Goal: Entertainment & Leisure: Consume media (video, audio)

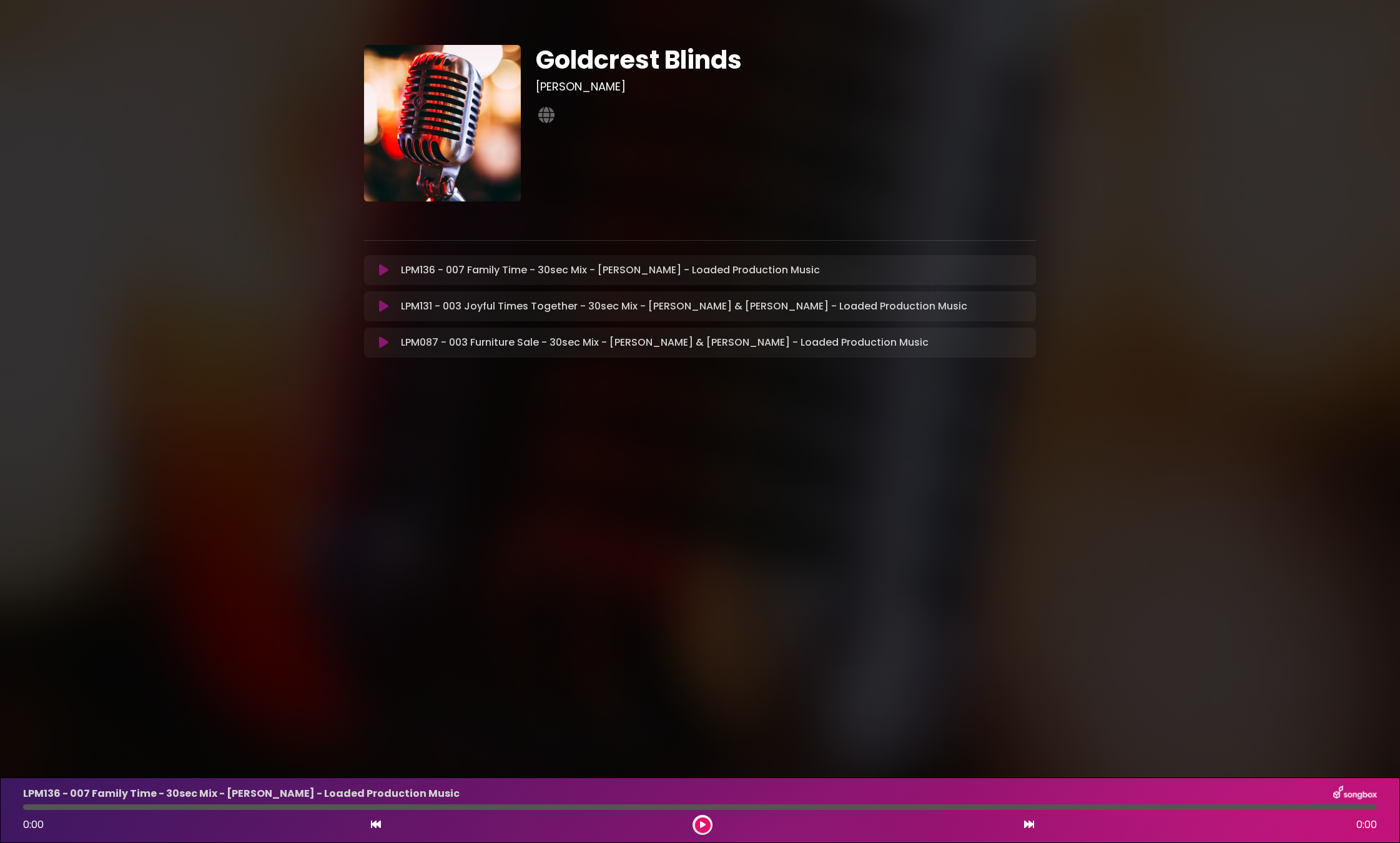
click at [377, 271] on button at bounding box center [384, 270] width 25 height 12
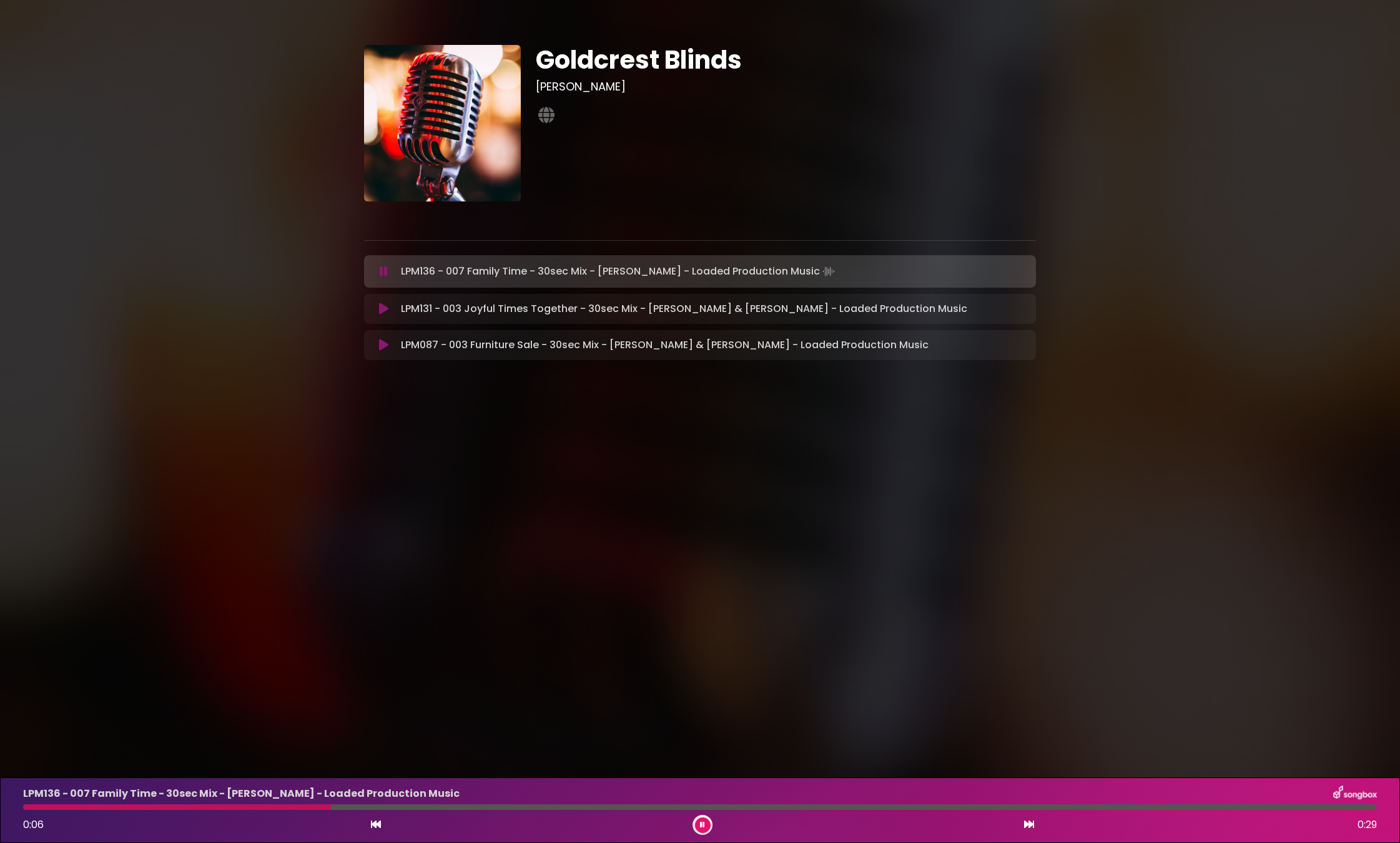
click at [379, 306] on icon at bounding box center [383, 309] width 9 height 12
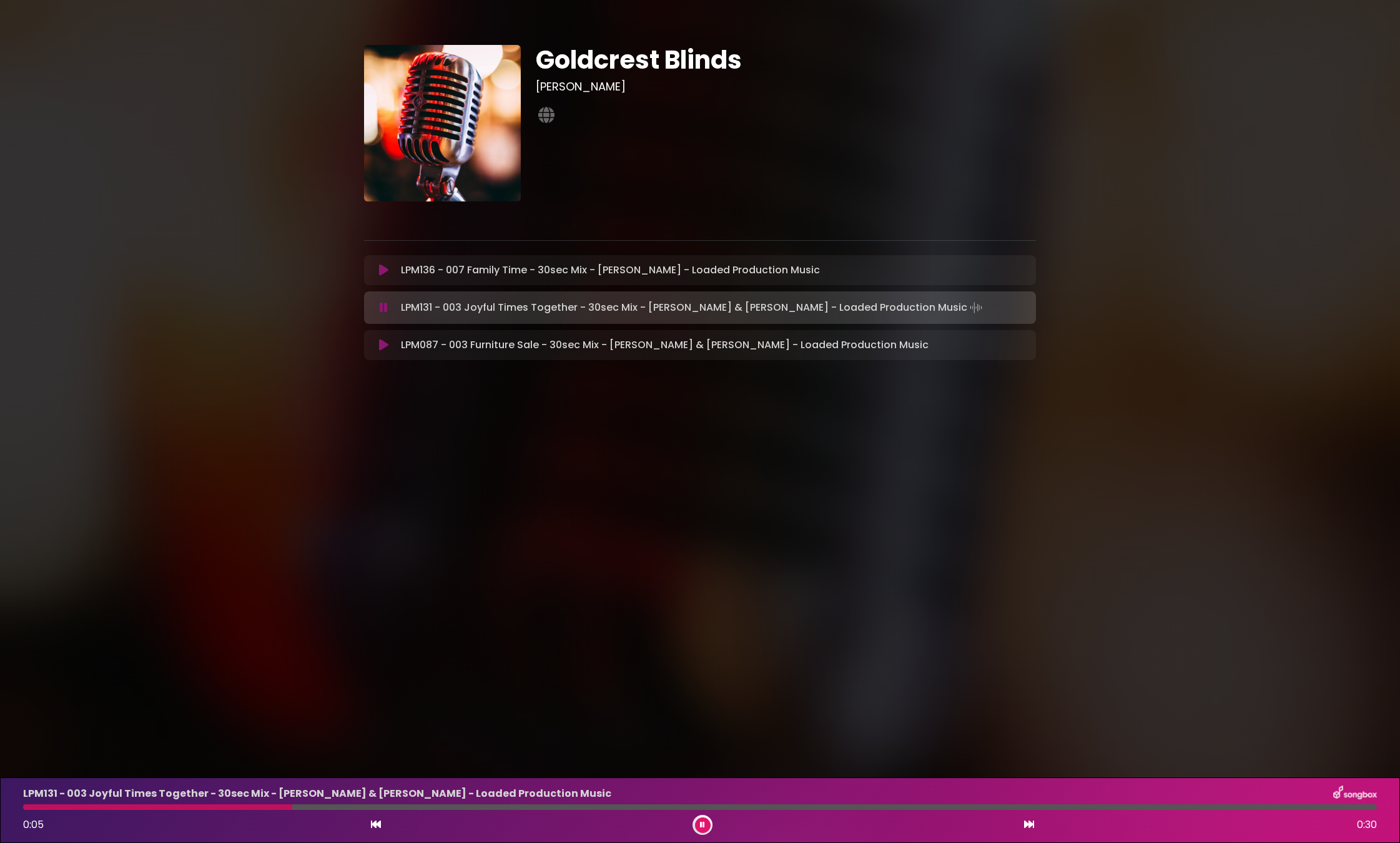
click at [380, 346] on icon at bounding box center [383, 345] width 9 height 12
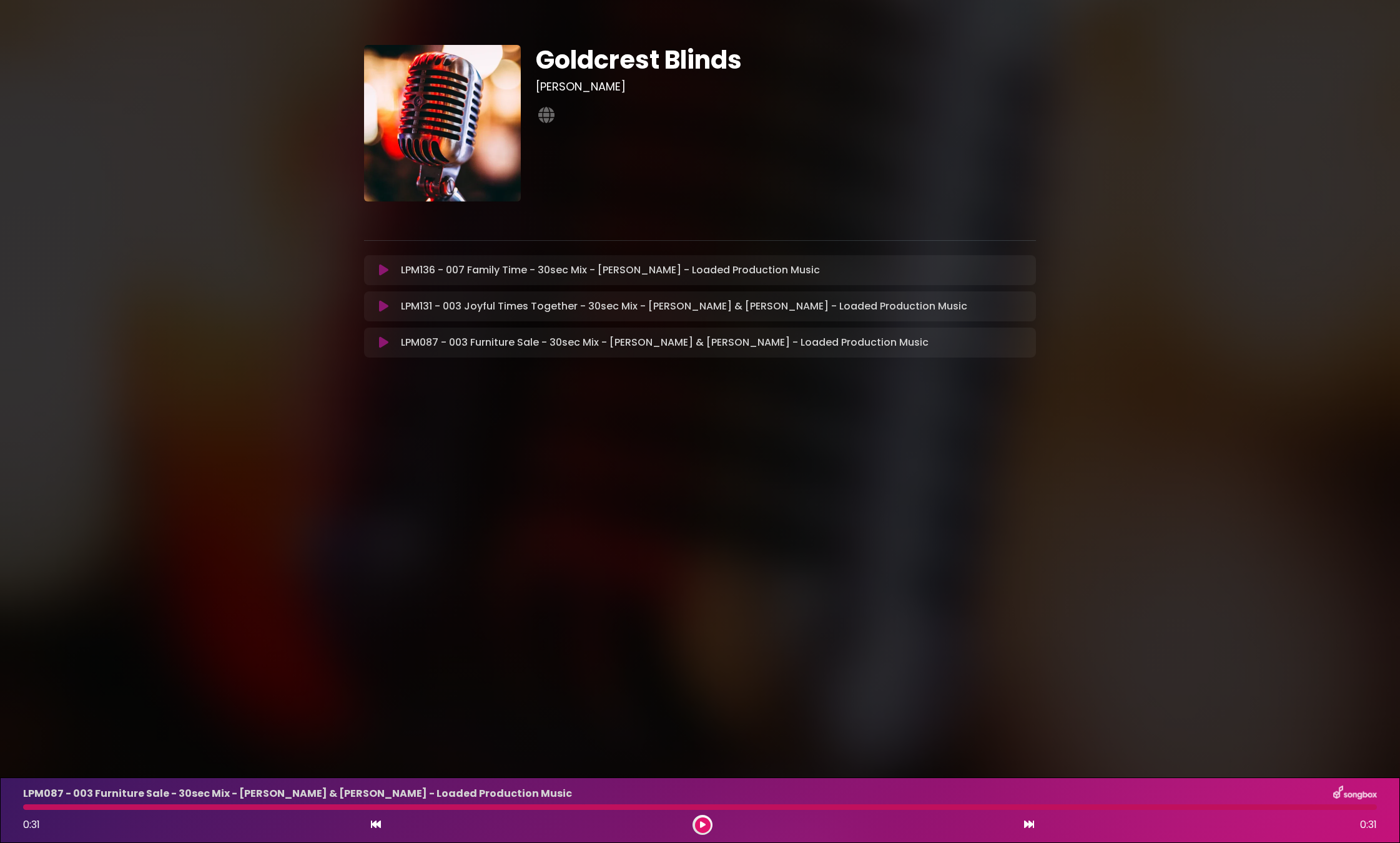
click at [383, 276] on icon at bounding box center [383, 270] width 9 height 12
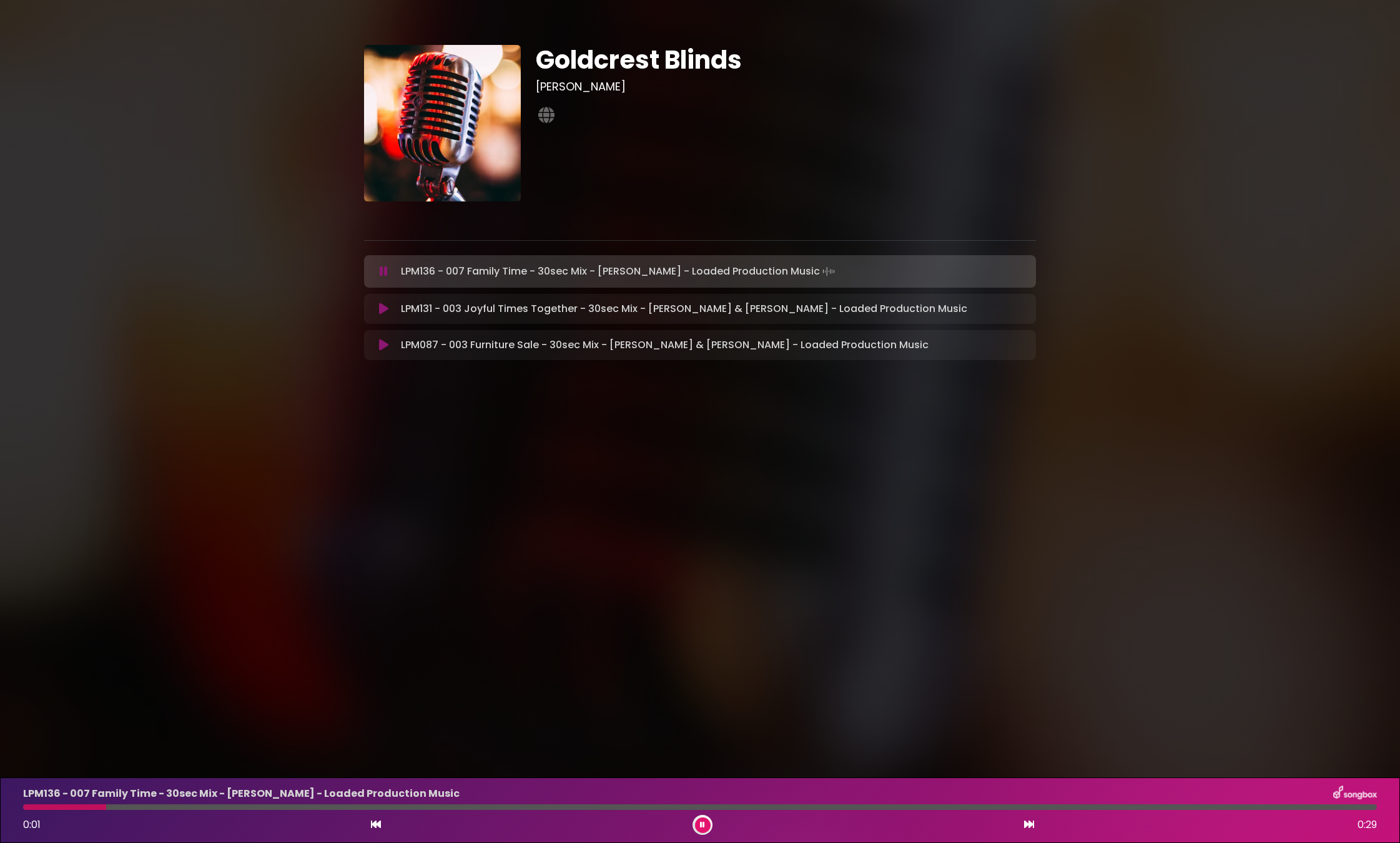
click at [377, 303] on button at bounding box center [384, 309] width 25 height 12
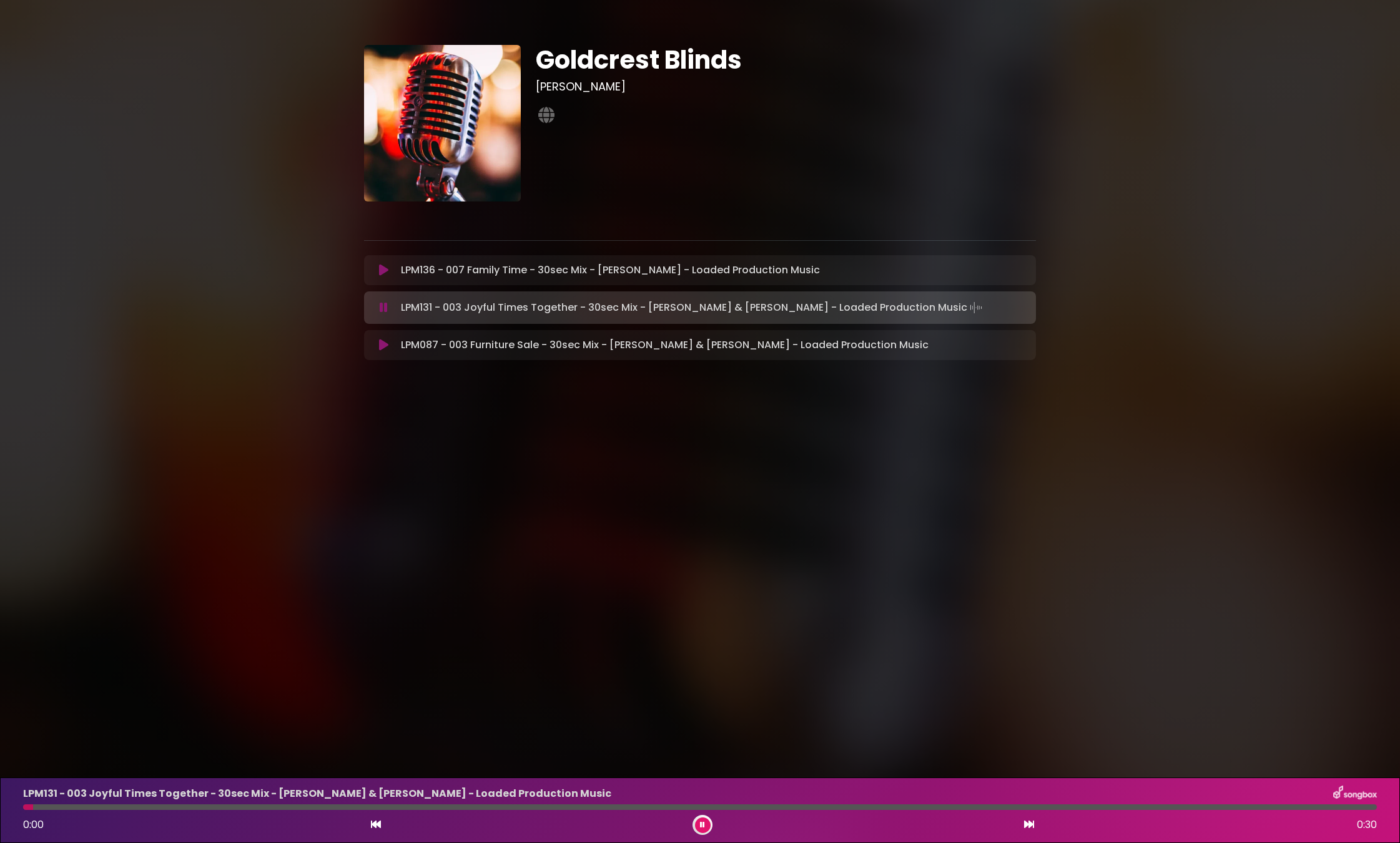
click at [380, 340] on icon at bounding box center [383, 345] width 9 height 12
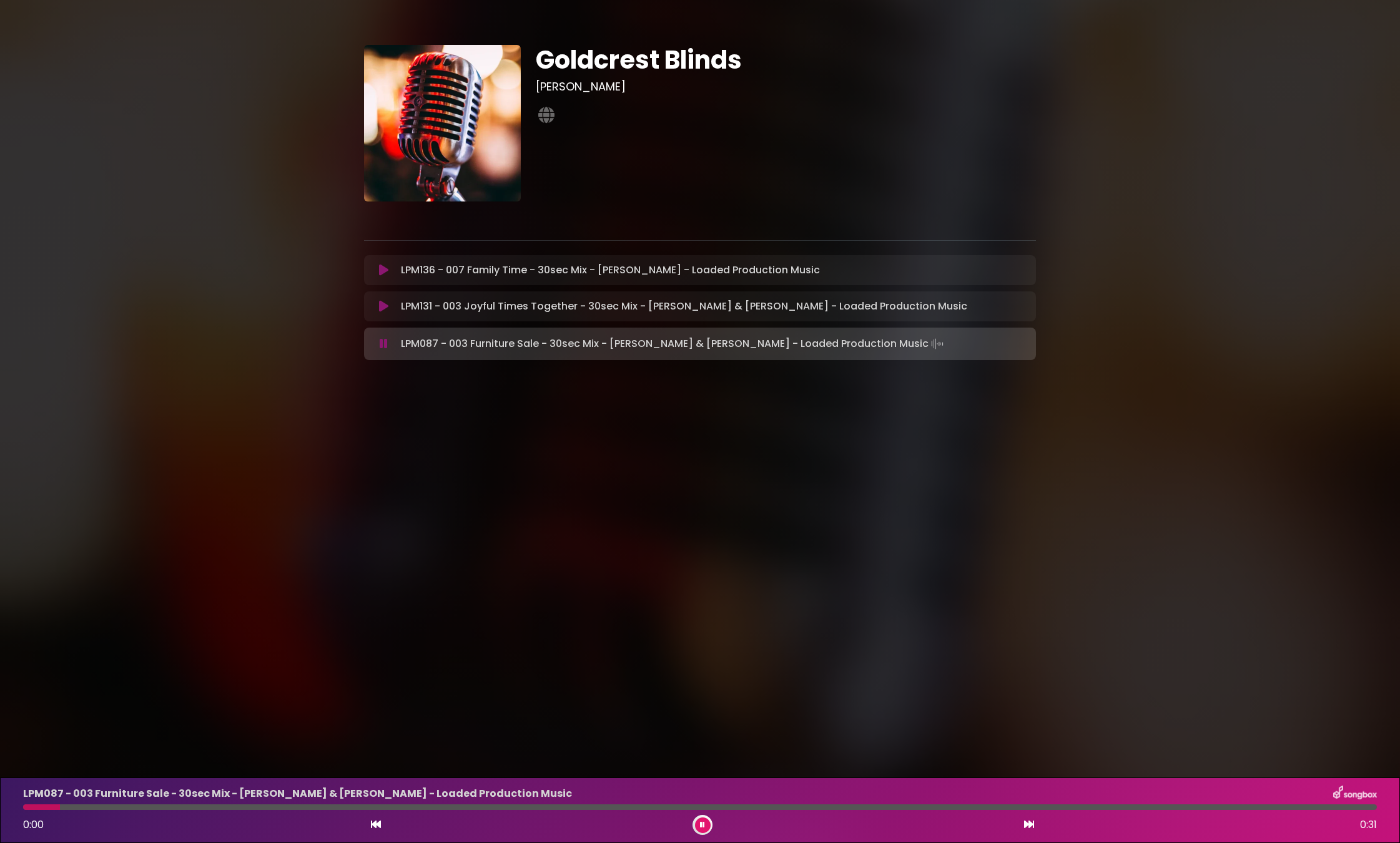
drag, startPoint x: 386, startPoint y: 343, endPoint x: 381, endPoint y: 362, distance: 19.6
click at [386, 343] on icon at bounding box center [383, 344] width 8 height 12
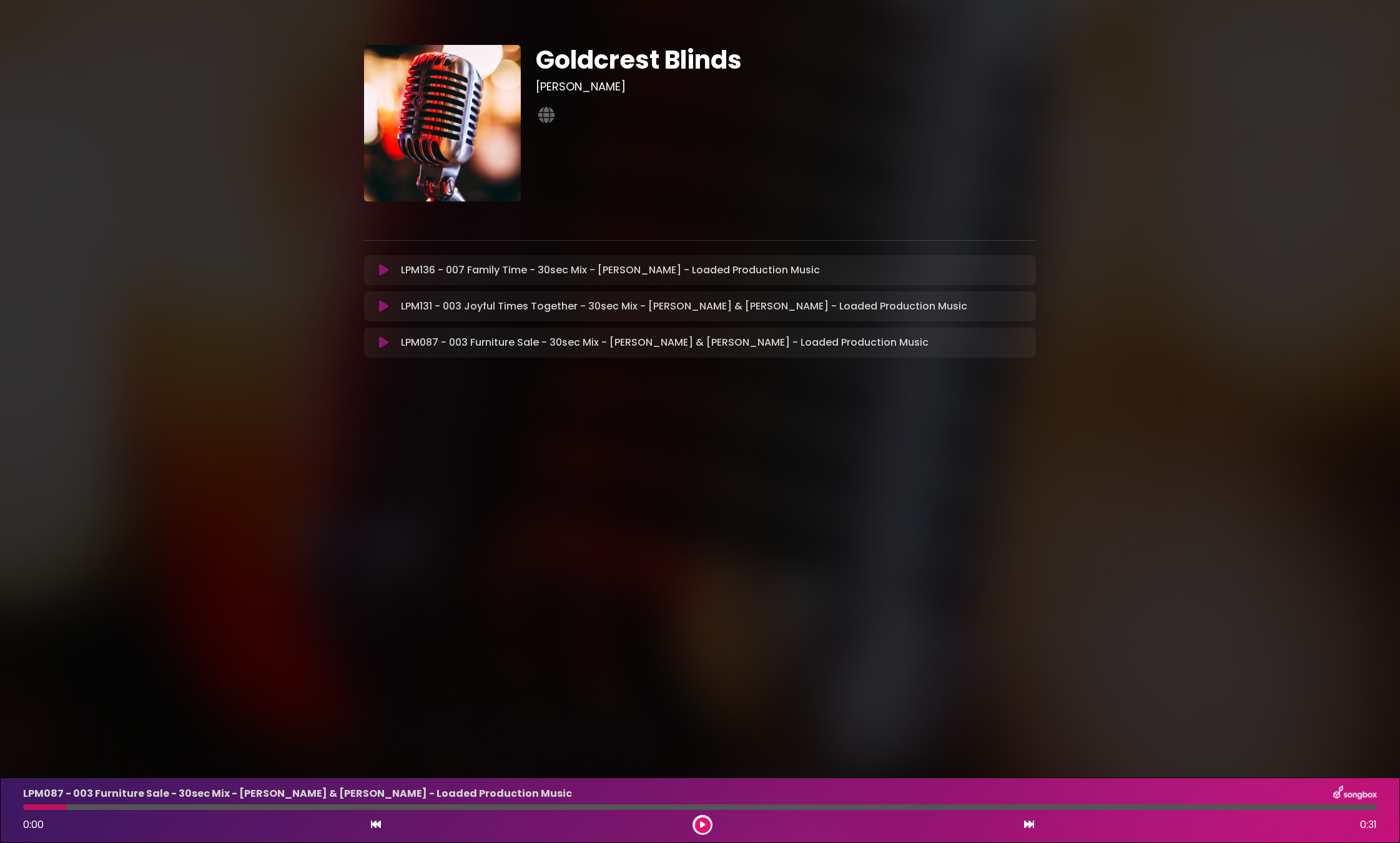
click at [335, 260] on div "Goldcrest Blinds Iain Job" at bounding box center [700, 197] width 824 height 364
click at [288, 264] on div "Goldcrest Blinds Iain Job" at bounding box center [700, 197] width 824 height 364
click at [382, 268] on icon at bounding box center [383, 270] width 9 height 12
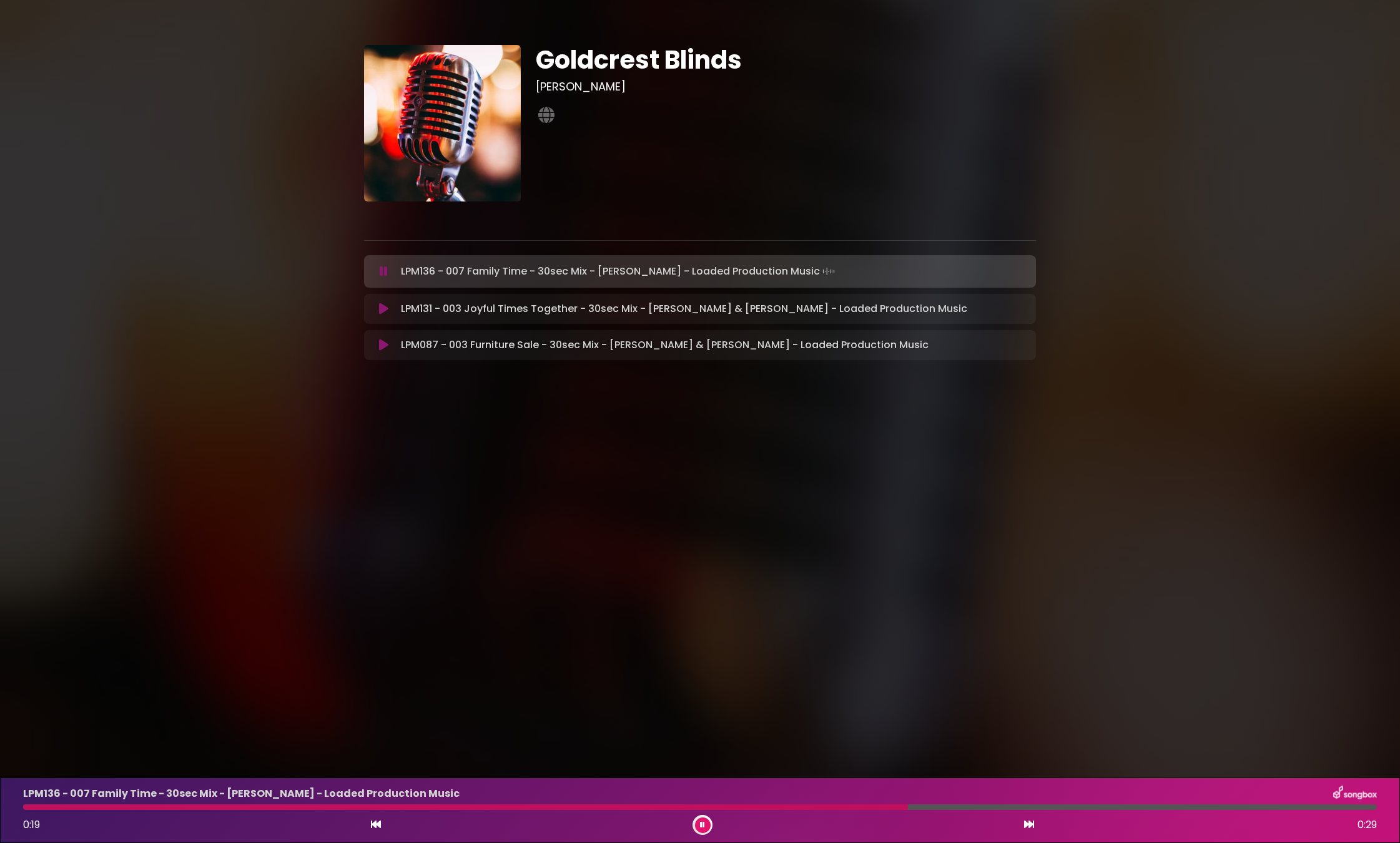
click at [390, 308] on button at bounding box center [384, 309] width 25 height 12
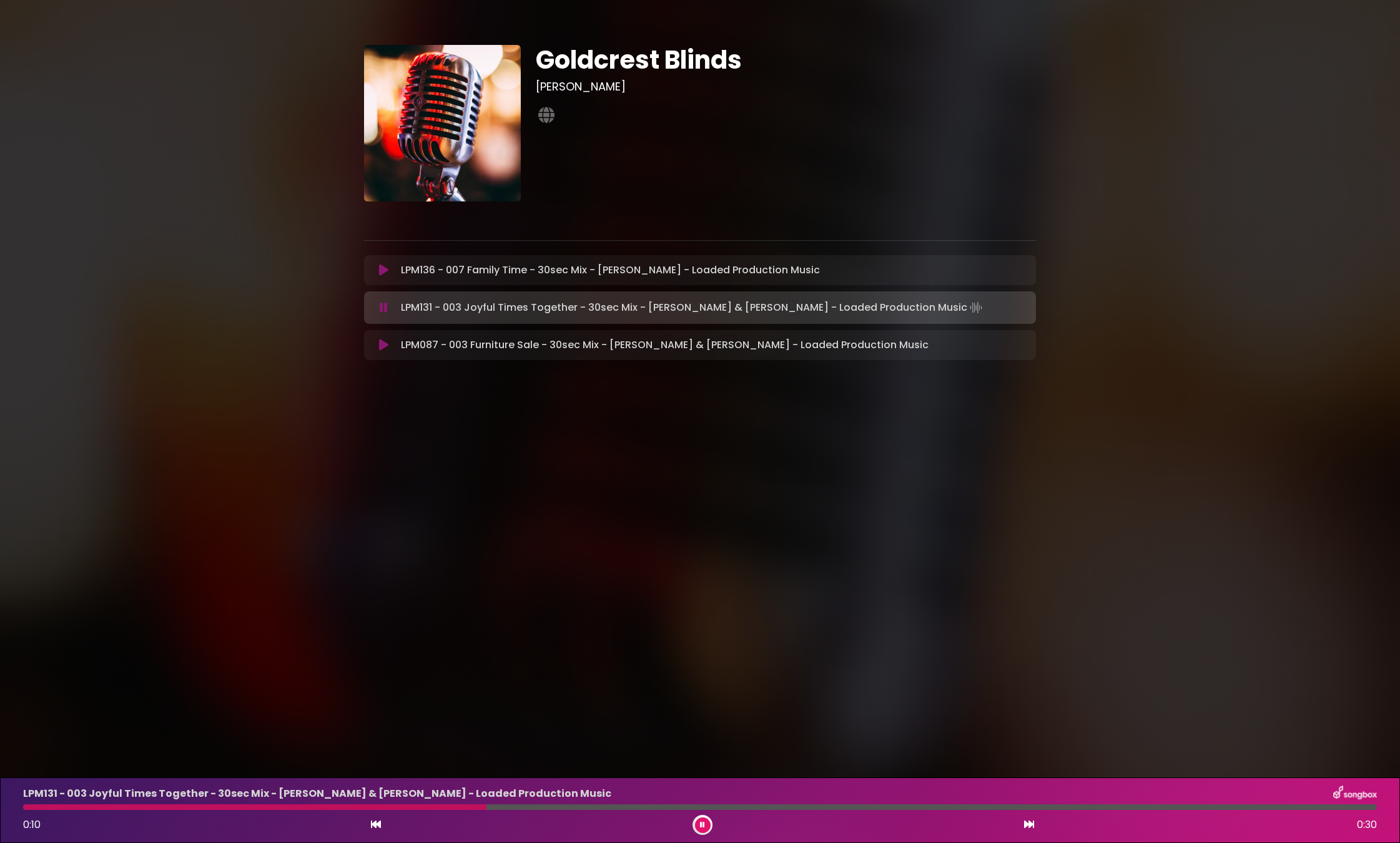
click at [380, 343] on icon at bounding box center [383, 345] width 9 height 12
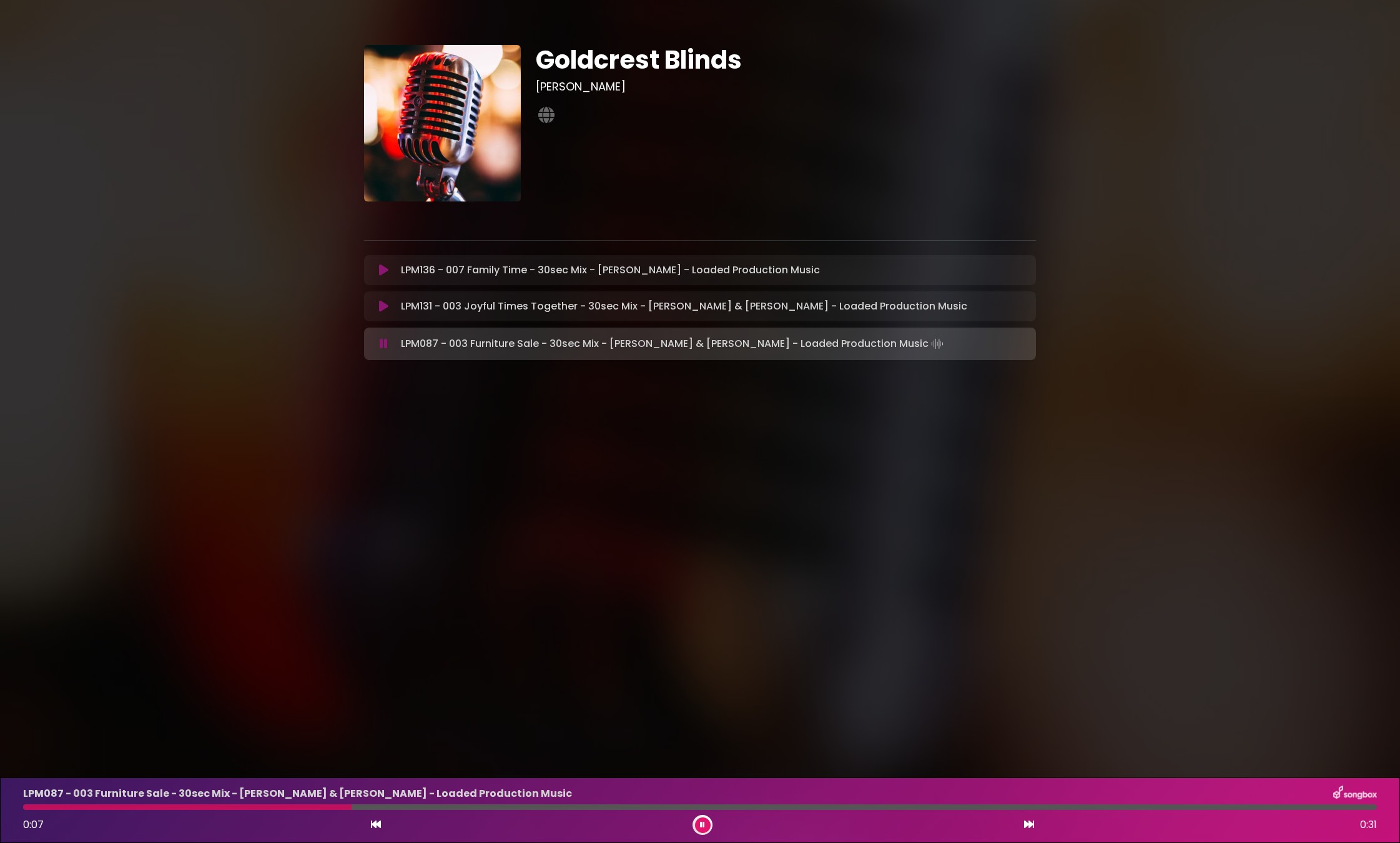
click at [380, 343] on icon at bounding box center [383, 344] width 8 height 12
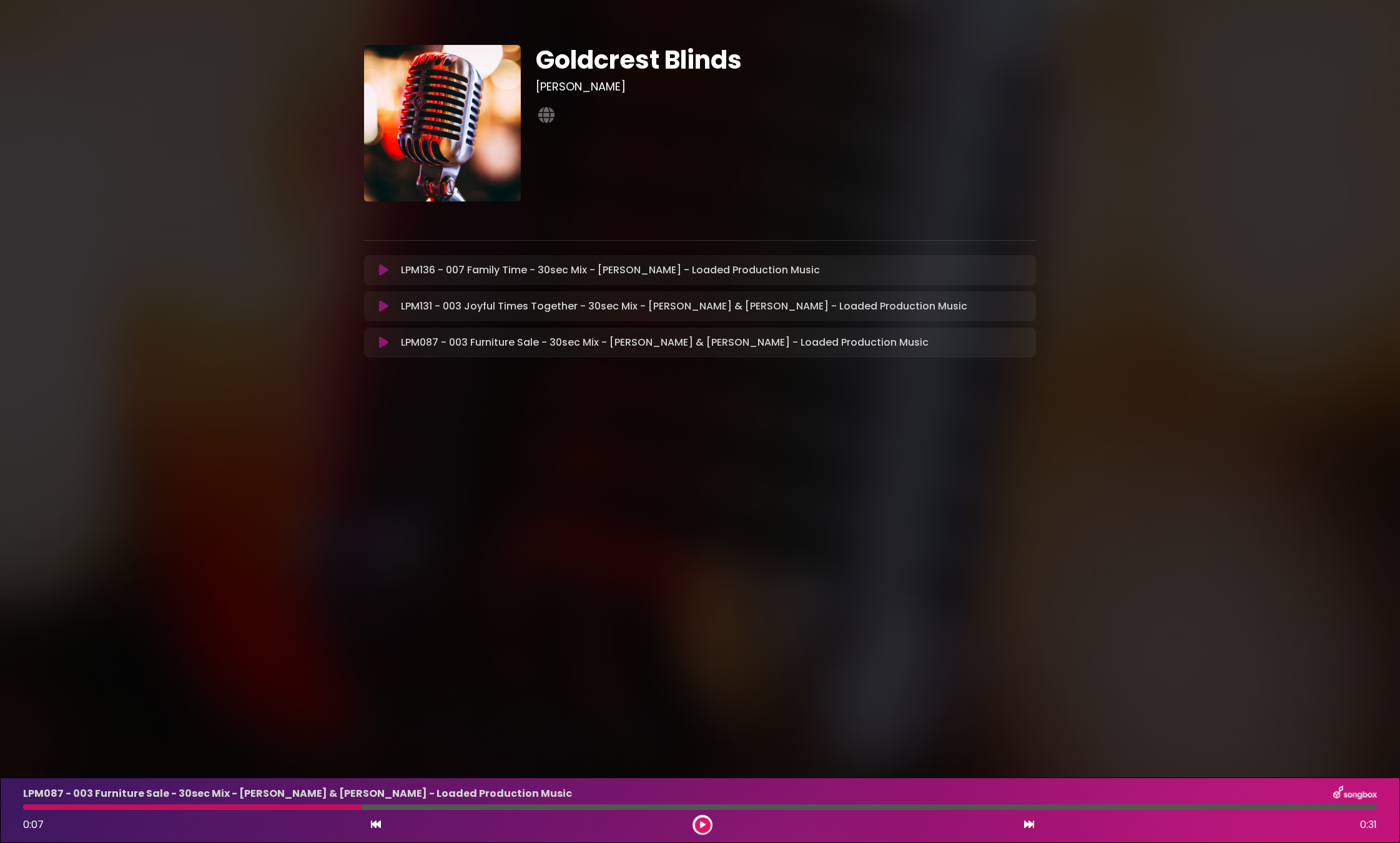
click at [270, 294] on div "Goldcrest Blinds Iain Job" at bounding box center [700, 197] width 1400 height 364
click at [382, 305] on icon at bounding box center [383, 306] width 9 height 12
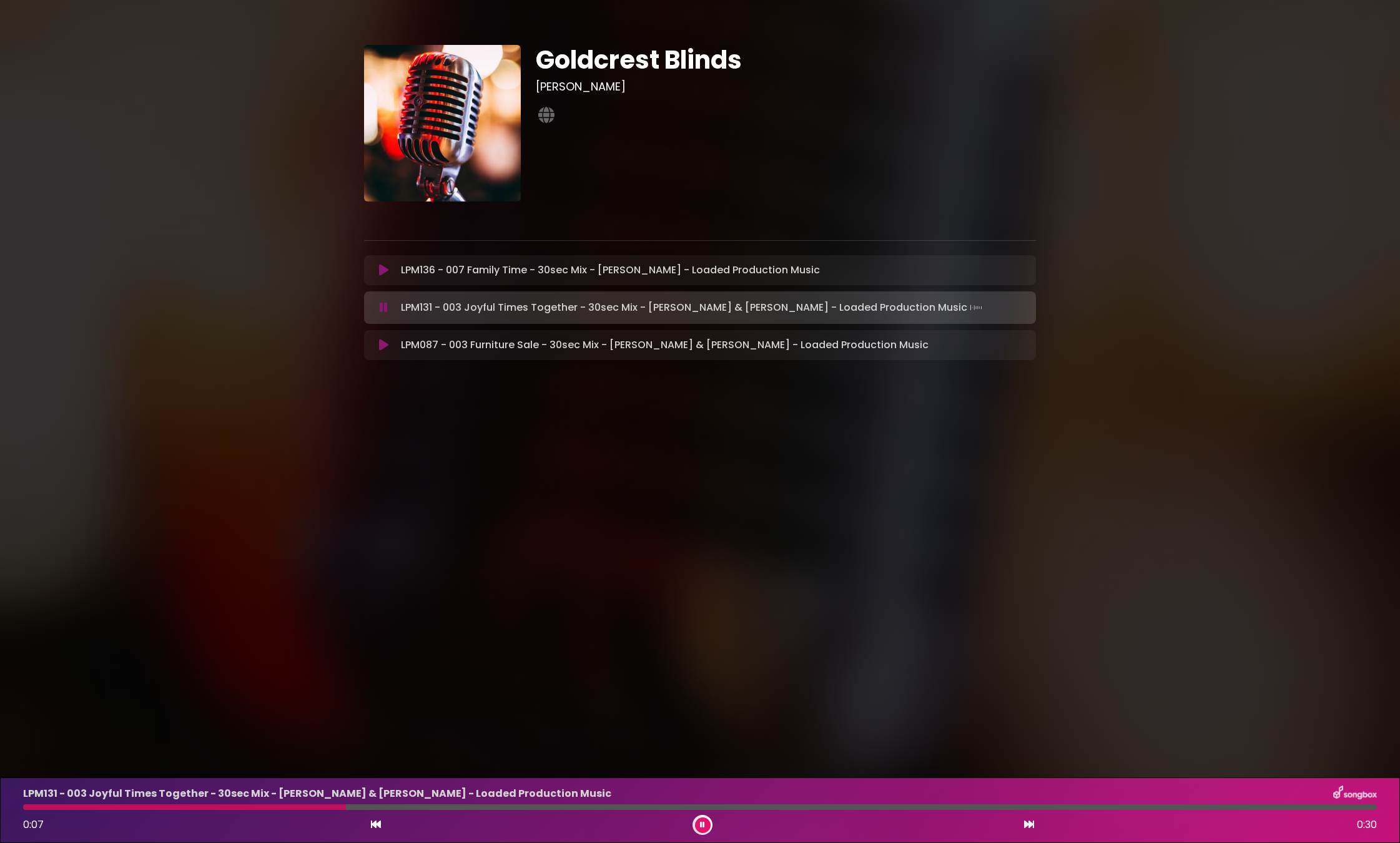
click at [380, 303] on icon at bounding box center [383, 308] width 8 height 12
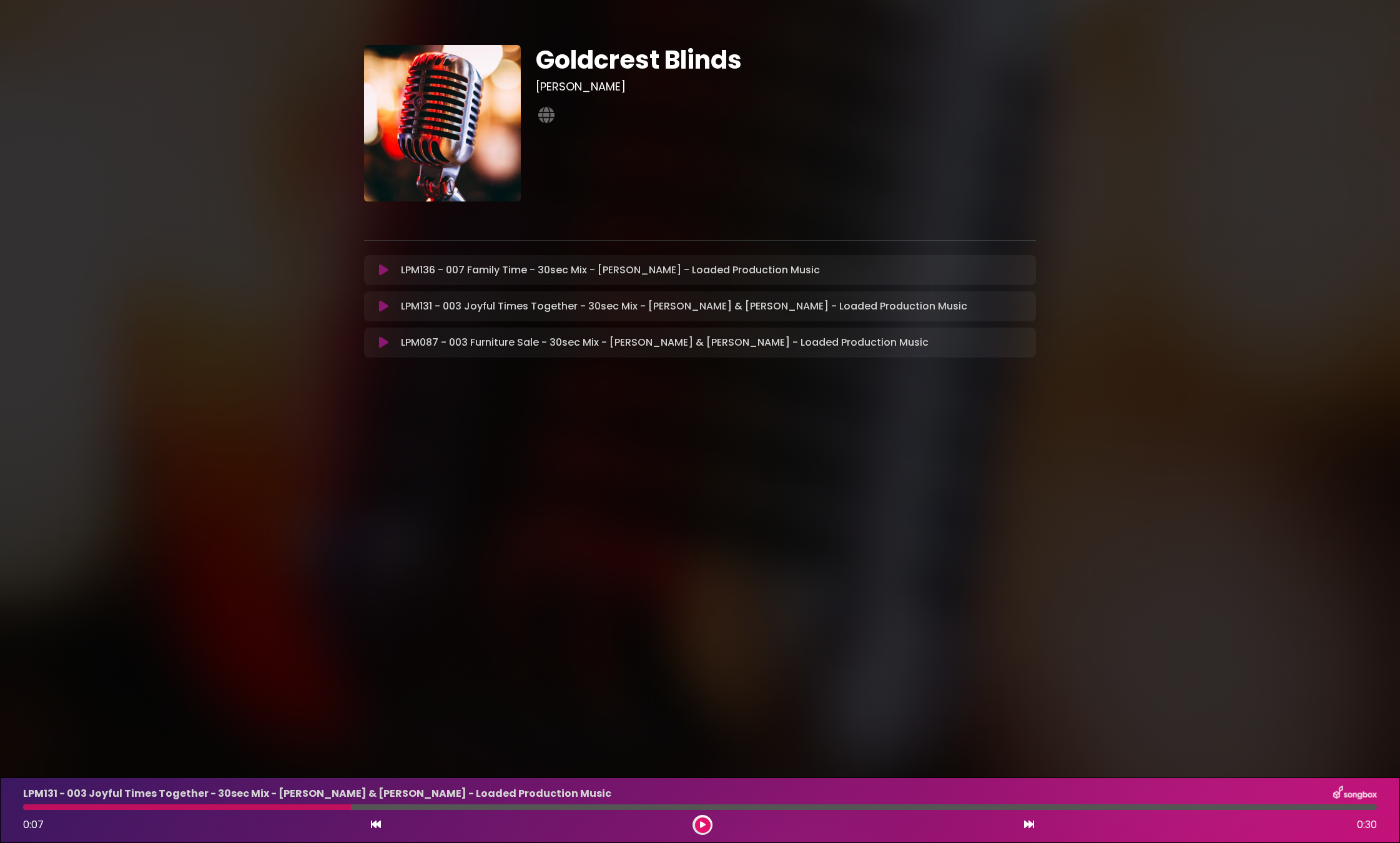
click at [379, 271] on icon at bounding box center [383, 270] width 9 height 12
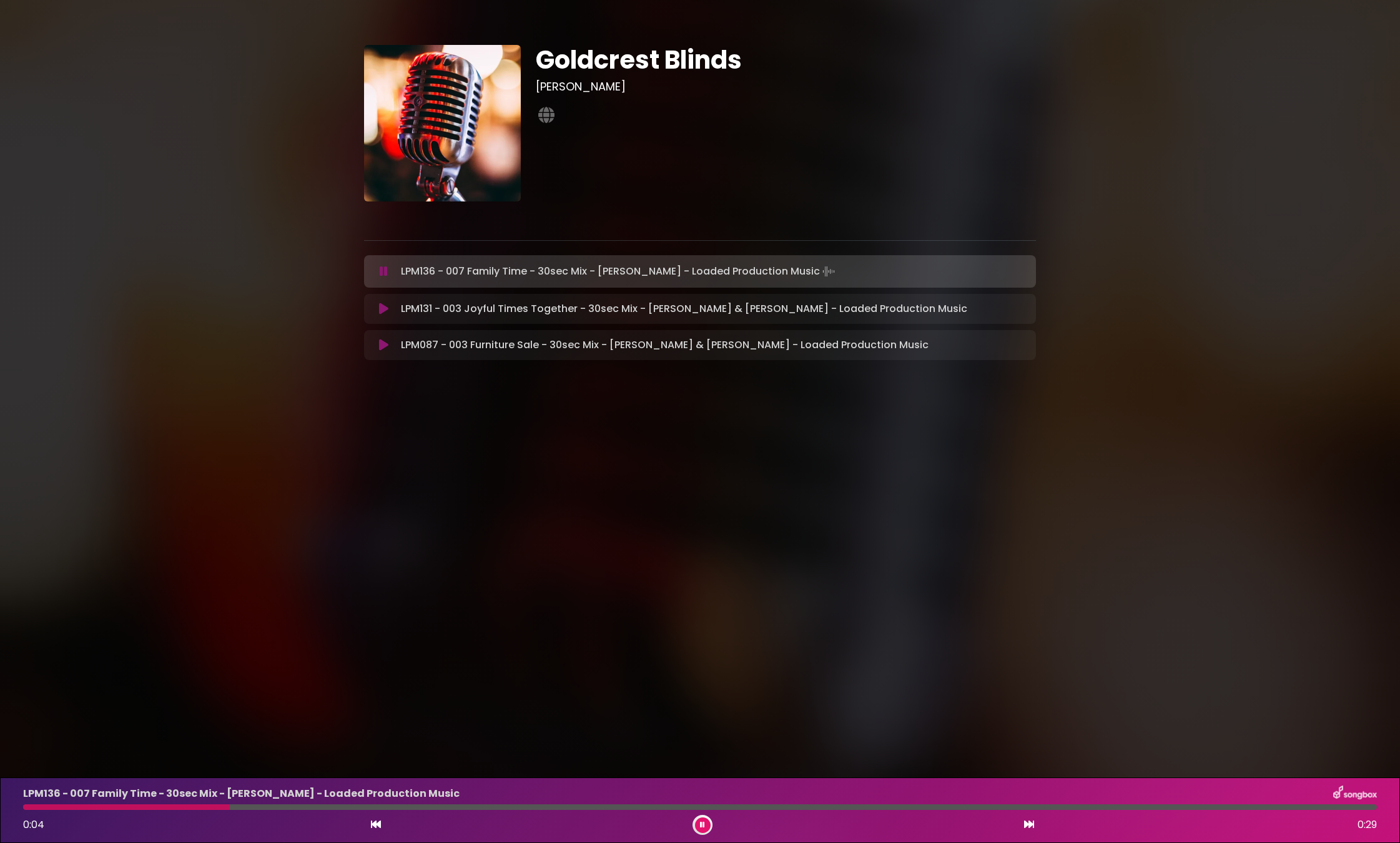
click at [384, 266] on icon at bounding box center [383, 271] width 8 height 12
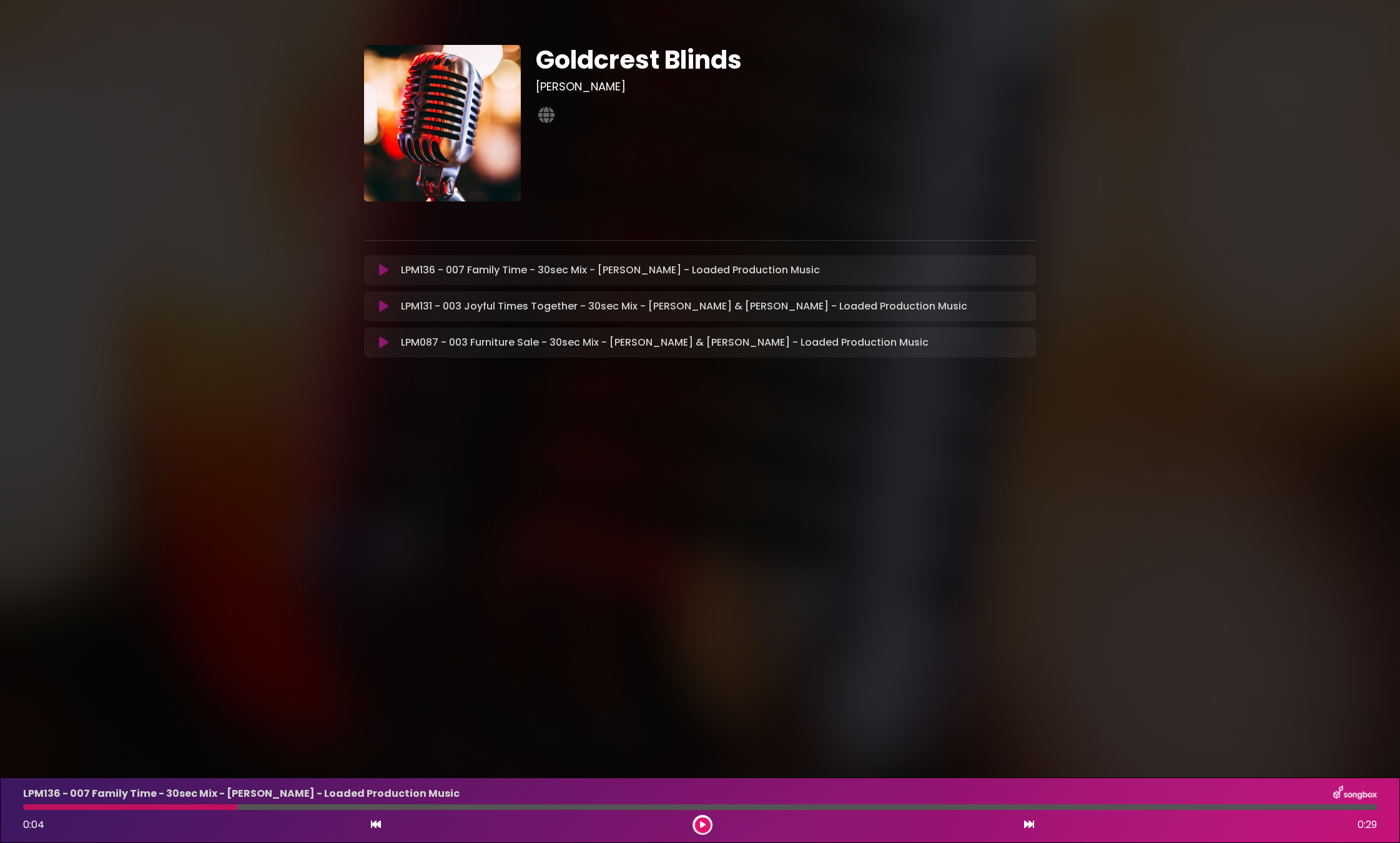
click at [388, 305] on button at bounding box center [384, 306] width 25 height 12
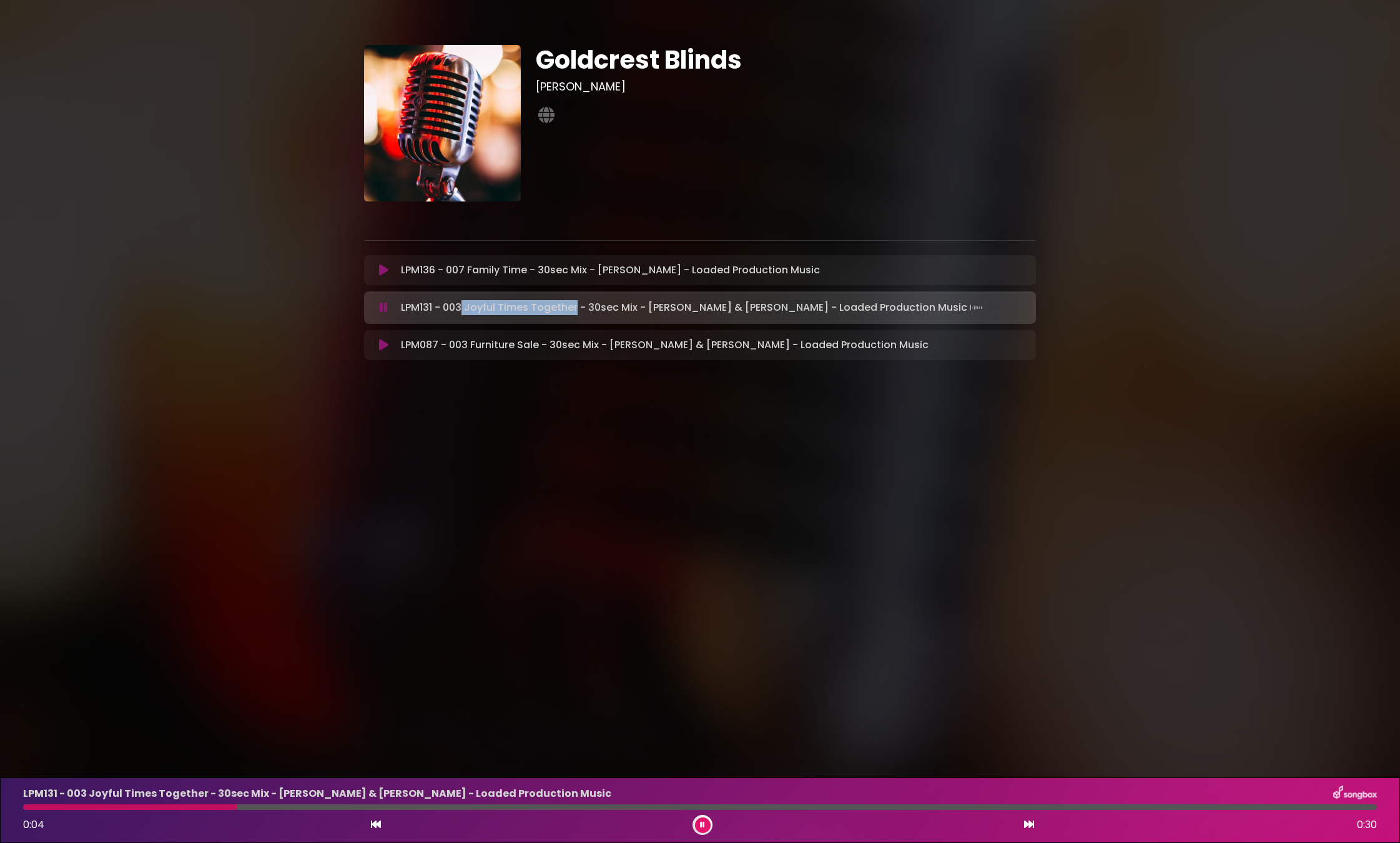
drag, startPoint x: 575, startPoint y: 306, endPoint x: 463, endPoint y: 303, distance: 112.0
click at [463, 303] on p "LPM131 - 003 Joyful Times Together - 30sec Mix - [PERSON_NAME] & [PERSON_NAME] …" at bounding box center [693, 308] width 584 height 18
copy p "Joyful Times Together"
click at [1280, 320] on div "Goldcrest Blinds Iain Job" at bounding box center [700, 197] width 1400 height 366
click at [381, 309] on icon at bounding box center [383, 308] width 8 height 12
